Goal: Book appointment/travel/reservation

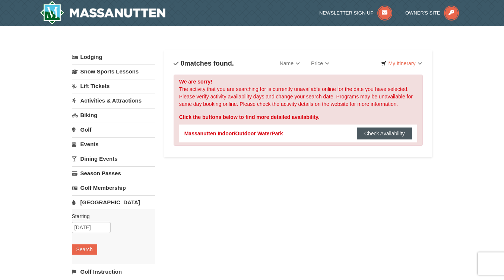
click at [395, 130] on button "Check Availability" at bounding box center [384, 133] width 55 height 12
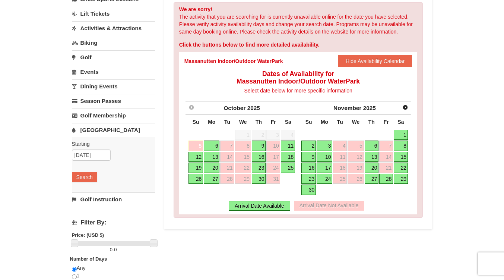
scroll to position [74, 0]
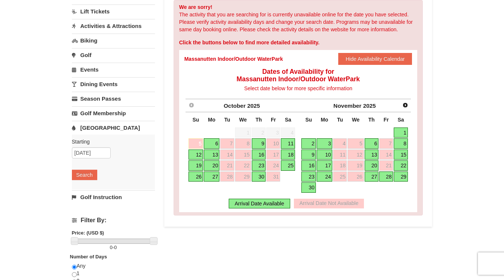
click at [374, 175] on link "27" at bounding box center [372, 176] width 14 height 10
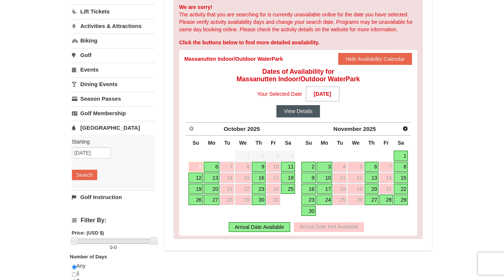
click at [291, 110] on button "View Details" at bounding box center [298, 111] width 44 height 12
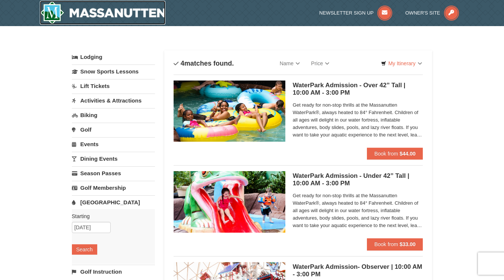
click at [134, 8] on img at bounding box center [103, 13] width 126 height 24
